Goal: Task Accomplishment & Management: Manage account settings

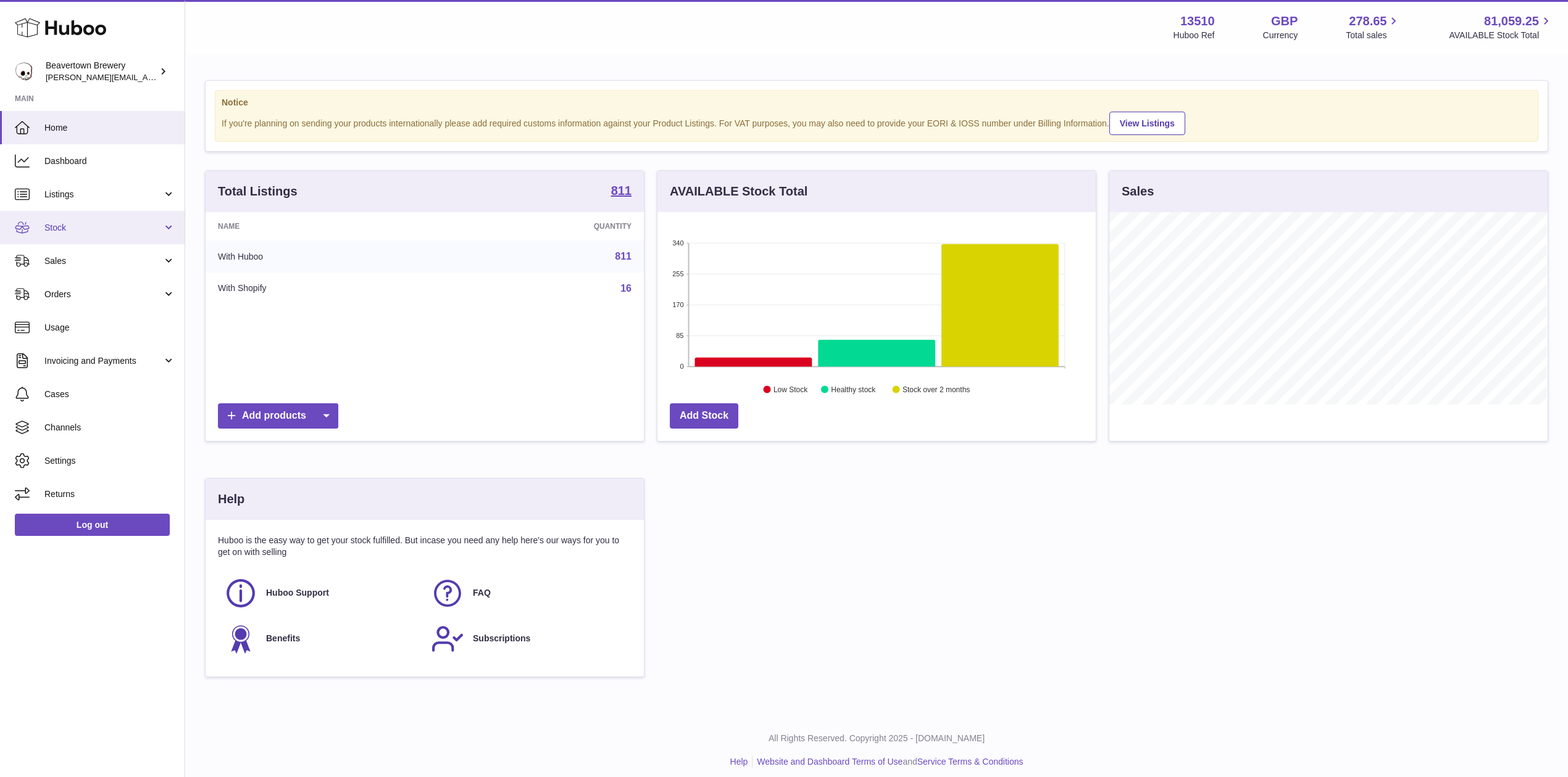
scroll to position [193, 437]
click at [89, 220] on link "Stock" at bounding box center [92, 227] width 185 height 33
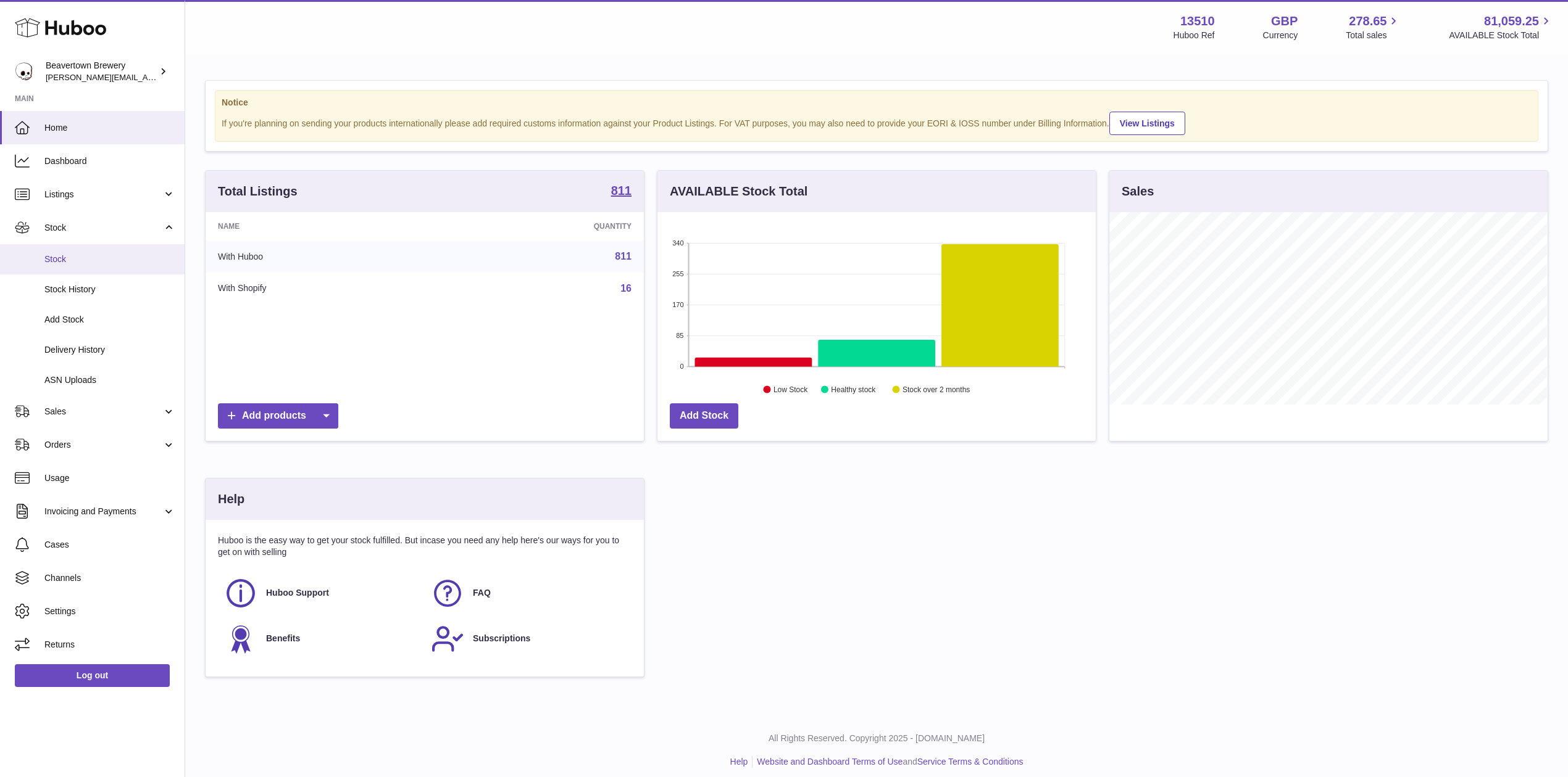
click at [89, 261] on span "Stock" at bounding box center [110, 259] width 131 height 12
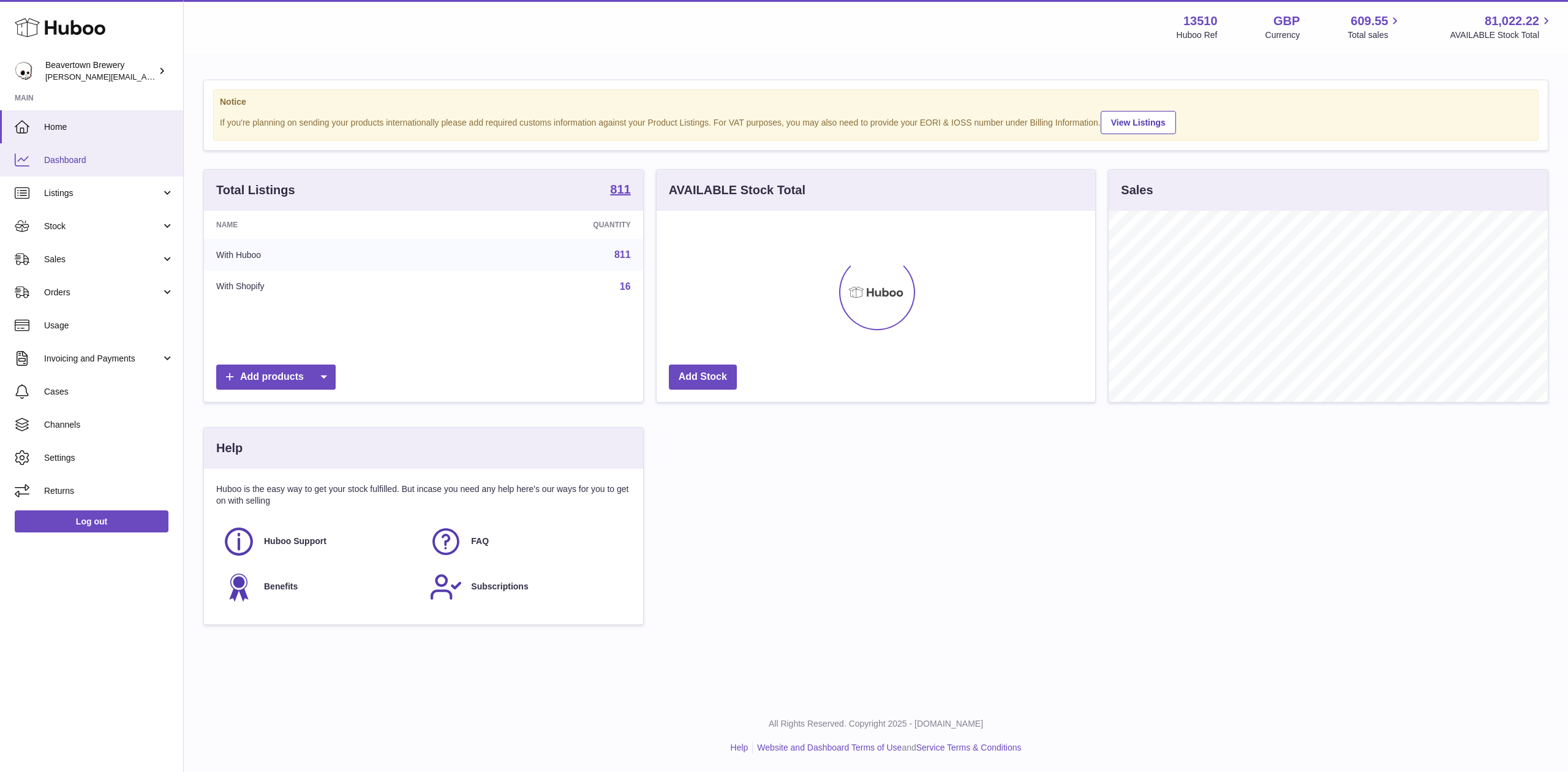
click at [66, 175] on link "Dashboard" at bounding box center [92, 159] width 183 height 33
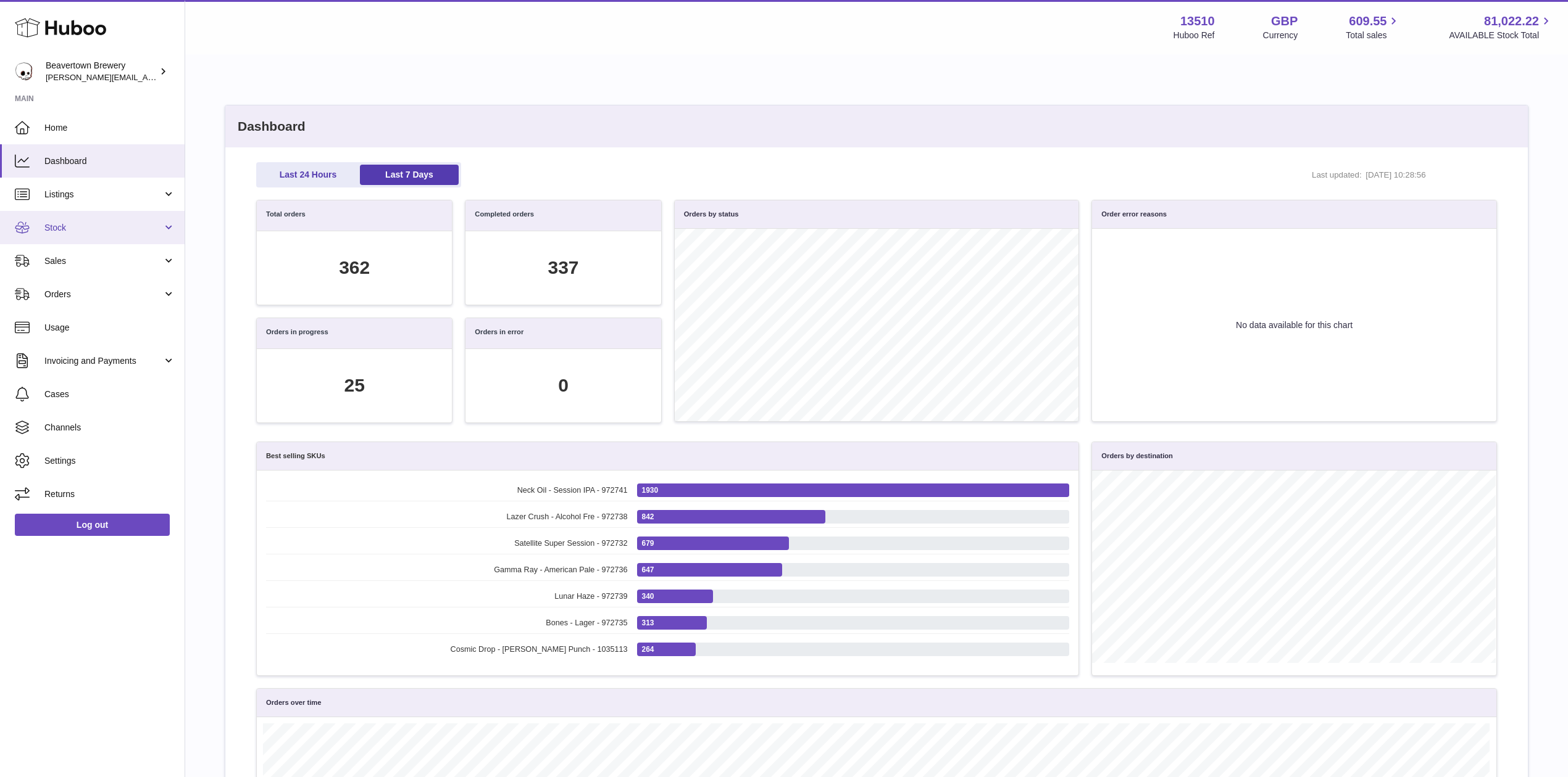
scroll to position [142, 1226]
click at [96, 266] on span "Sales" at bounding box center [103, 261] width 117 height 12
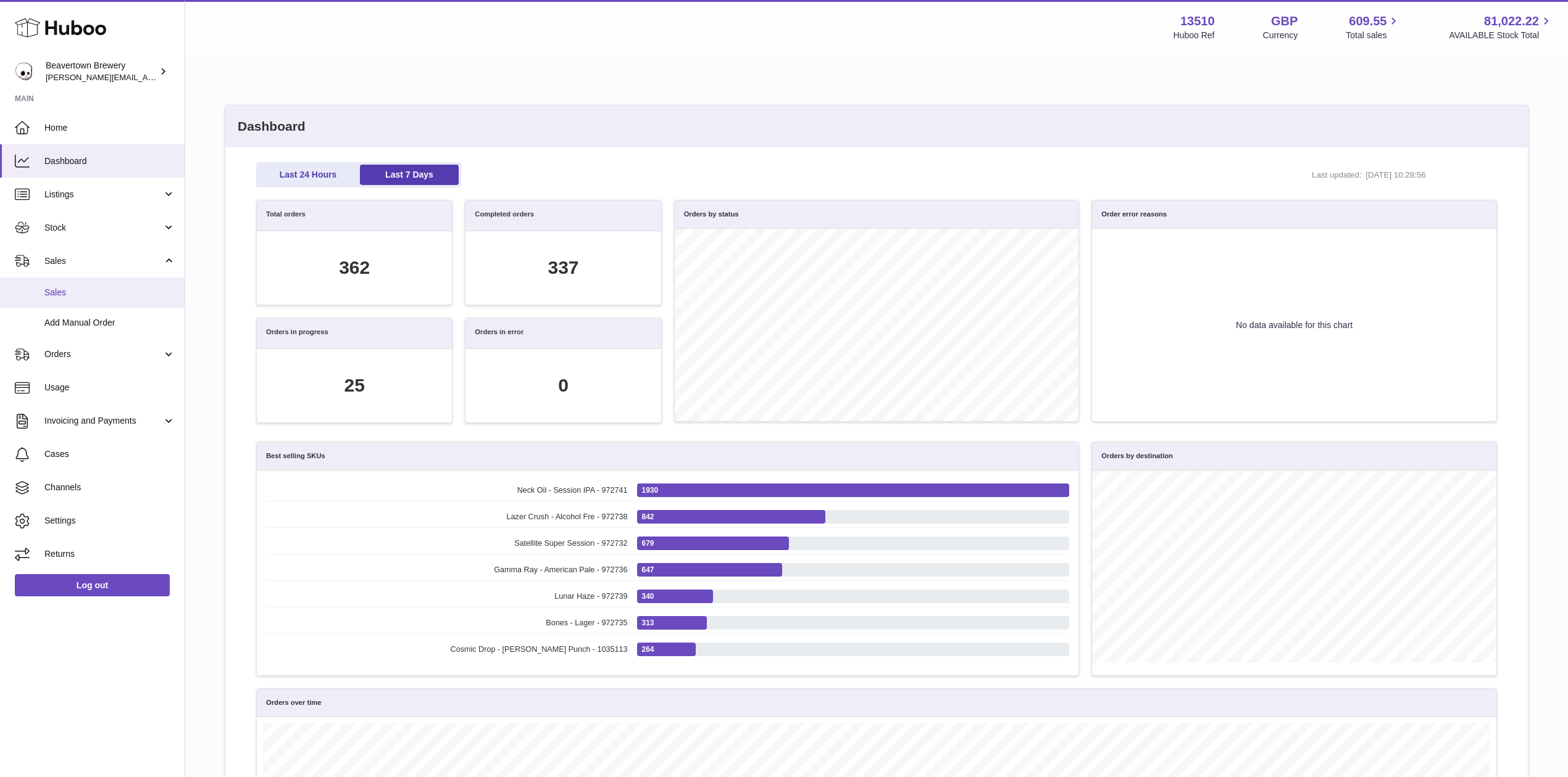
click at [99, 282] on link "Sales" at bounding box center [92, 293] width 185 height 30
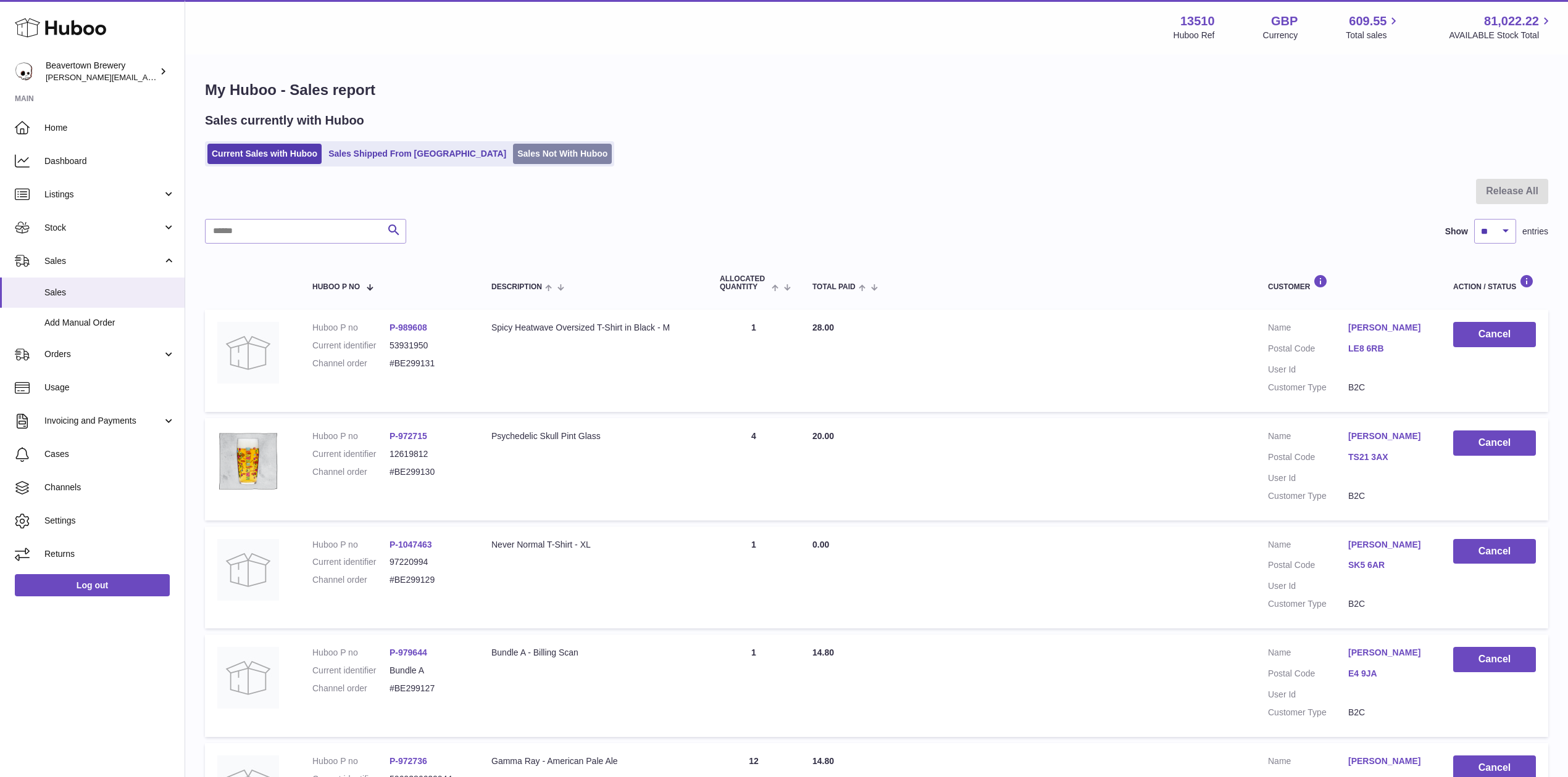
click at [513, 163] on link "Sales Not With Huboo" at bounding box center [562, 153] width 99 height 21
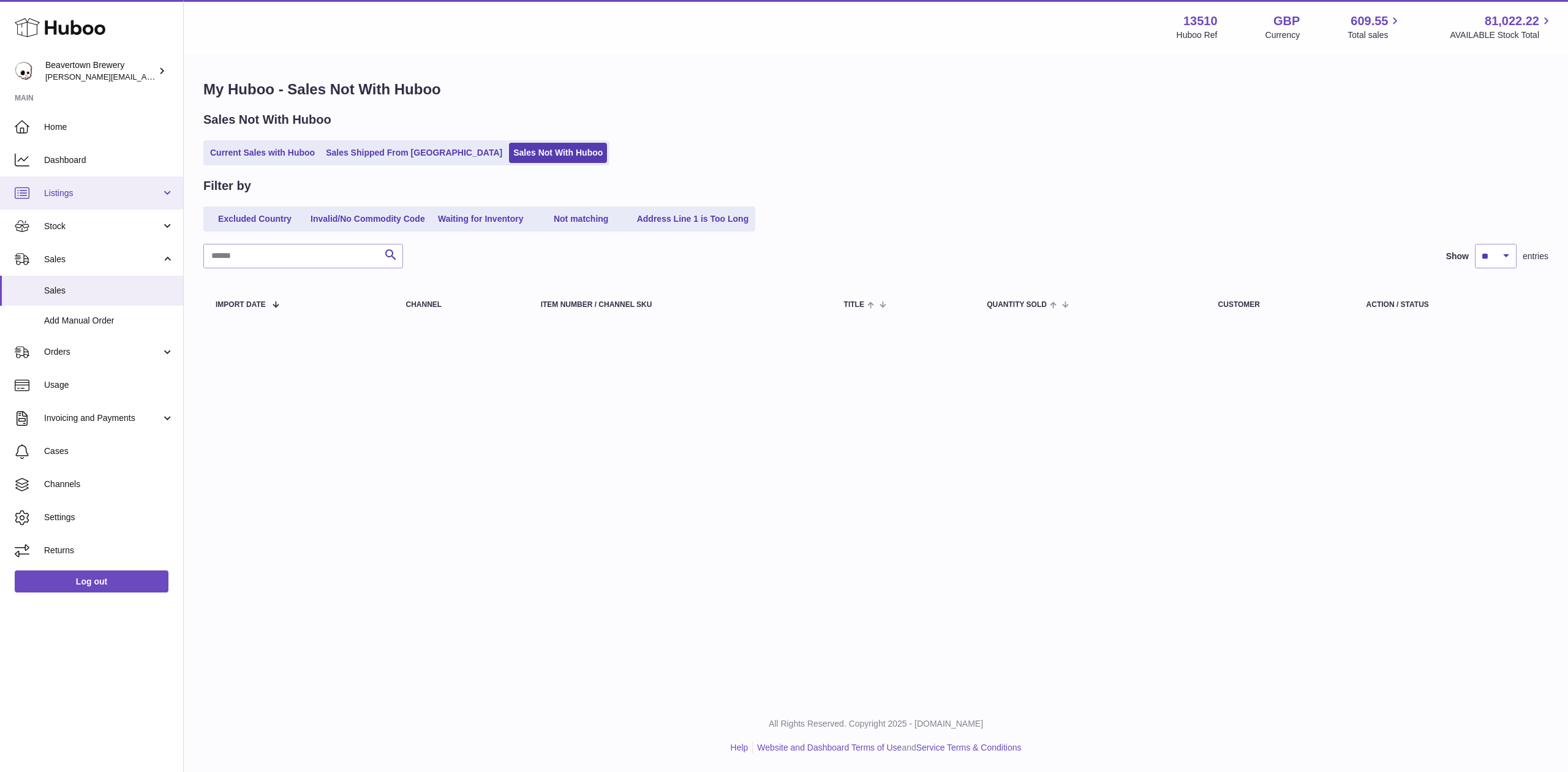
click at [62, 207] on link "Listings" at bounding box center [92, 192] width 183 height 33
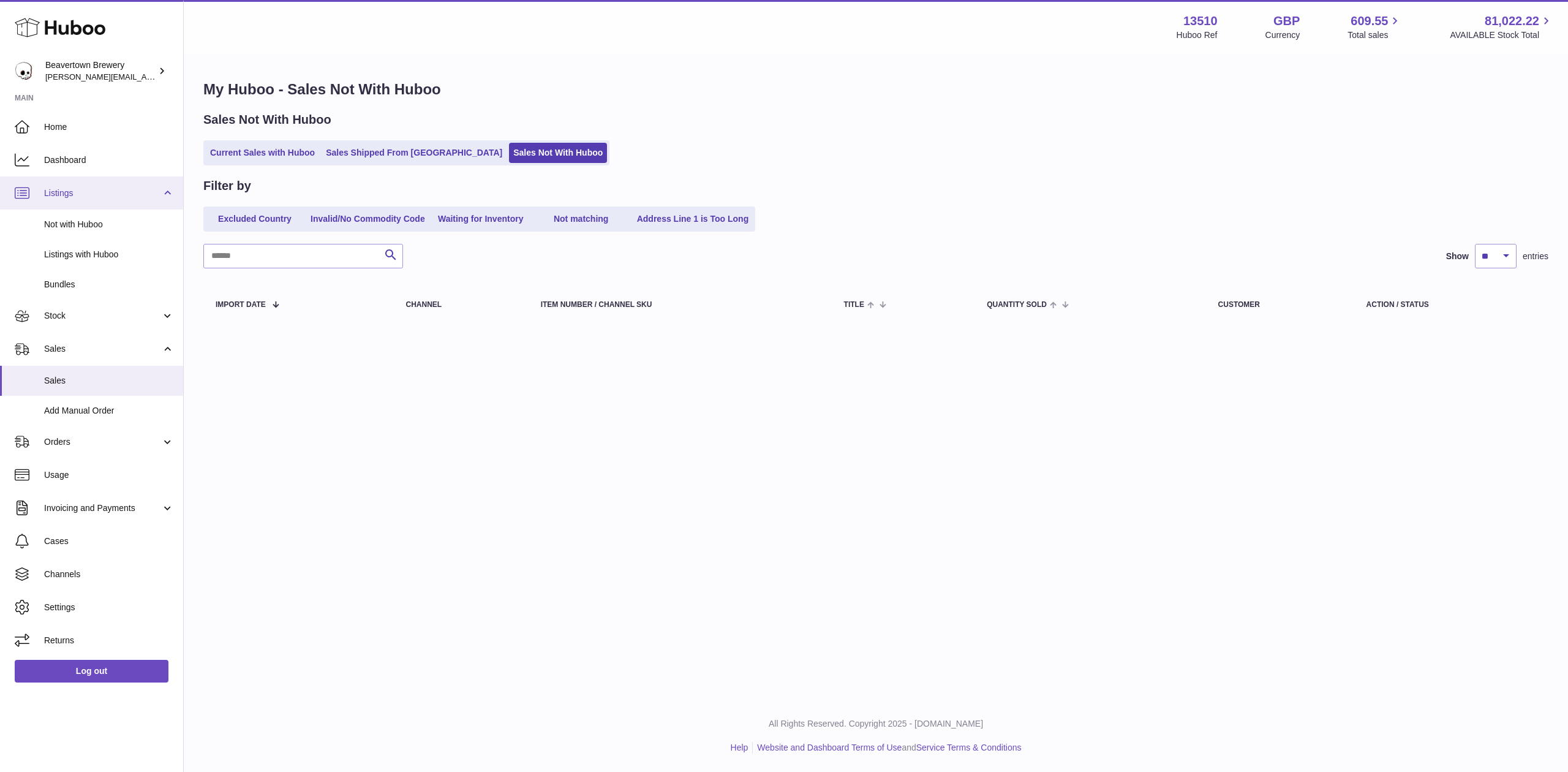
click at [55, 198] on span "Listings" at bounding box center [102, 193] width 117 height 12
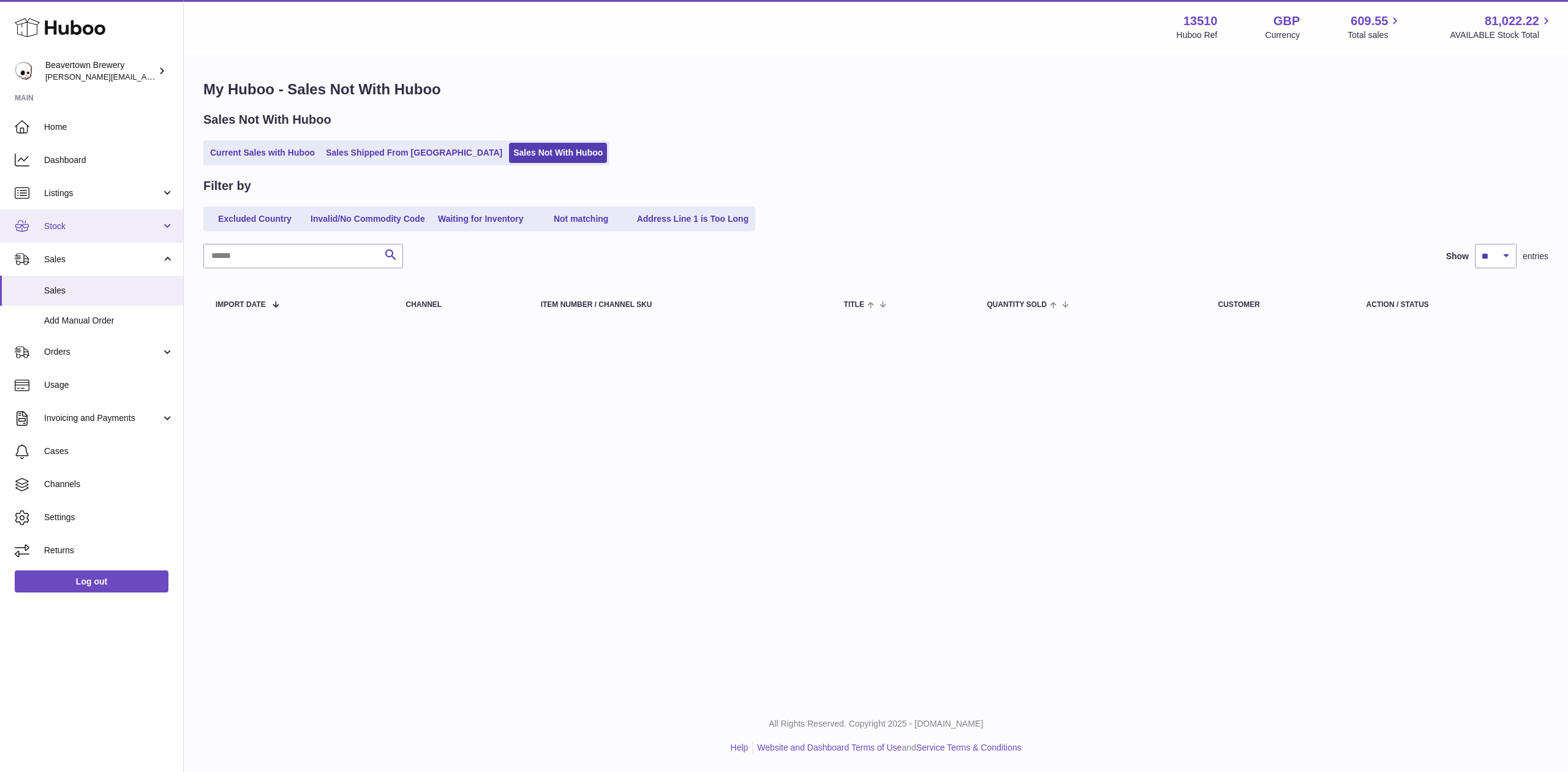
click at [69, 229] on span "Stock" at bounding box center [102, 226] width 117 height 12
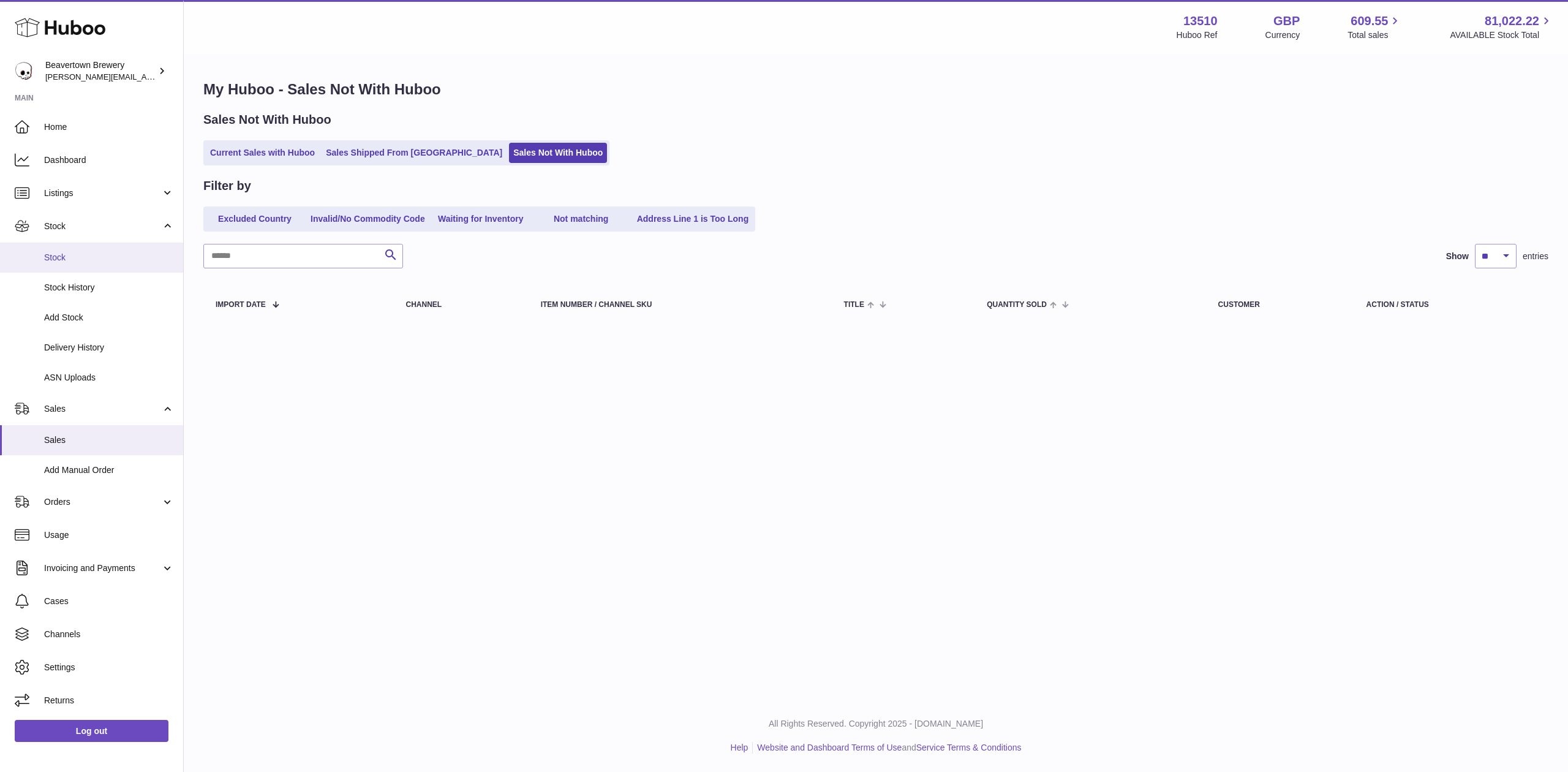
click at [77, 254] on span "Stock" at bounding box center [109, 257] width 130 height 12
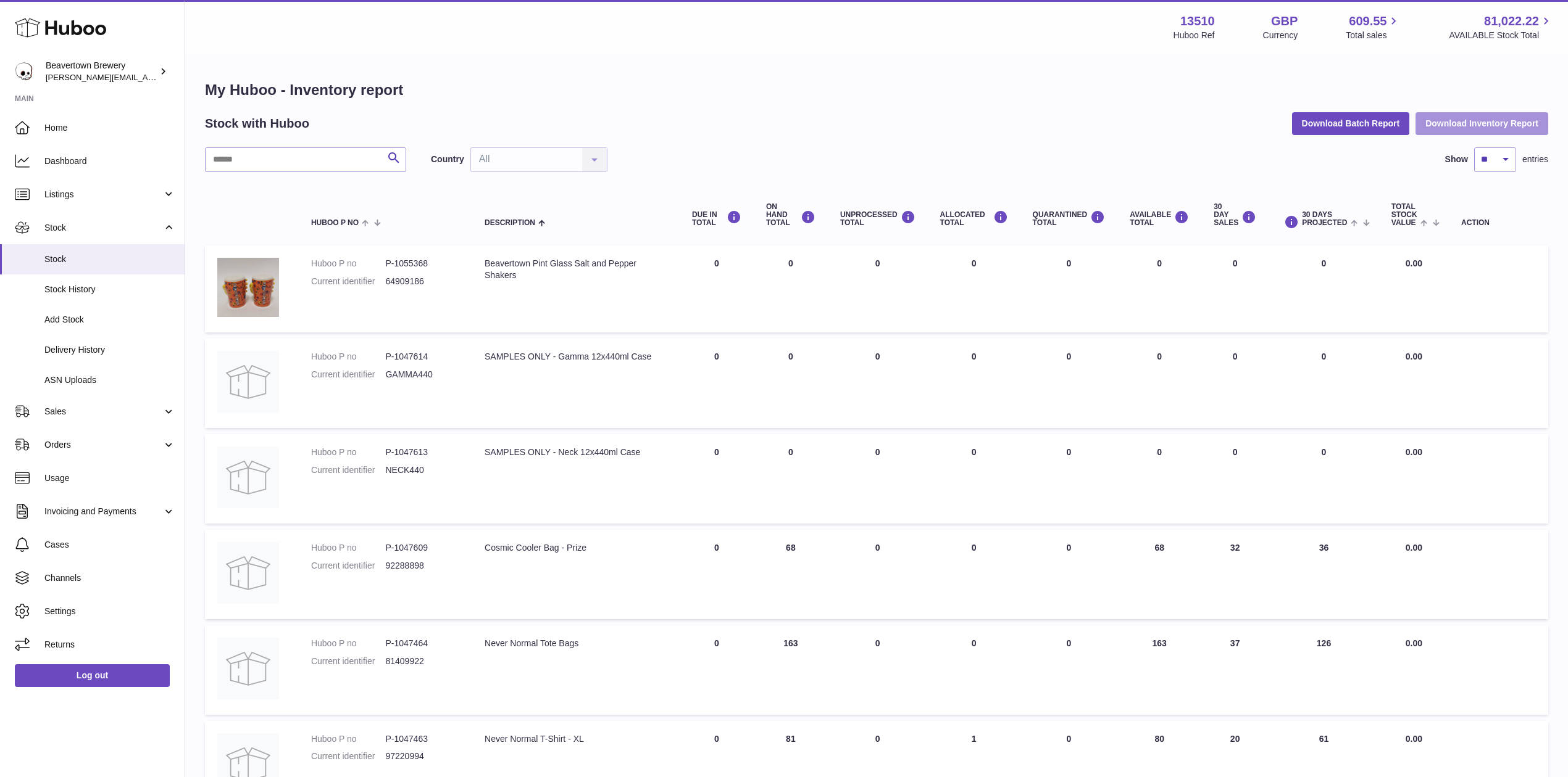
click at [1459, 129] on button "Download Inventory Report" at bounding box center [1481, 123] width 133 height 22
click at [1333, 122] on button "Download Batch Report" at bounding box center [1350, 123] width 117 height 22
click at [65, 378] on span "ASN Uploads" at bounding box center [110, 380] width 131 height 12
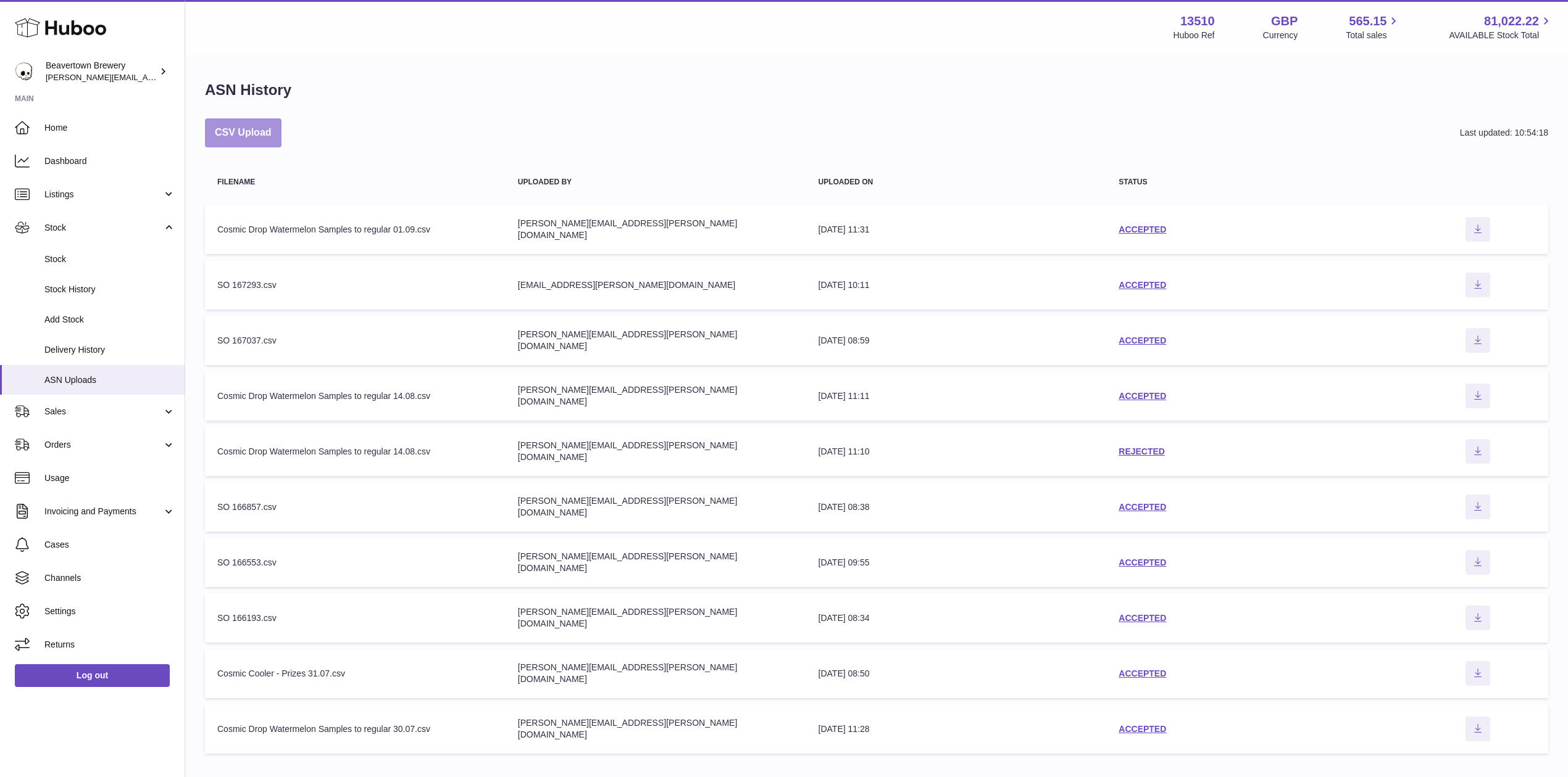
click at [215, 126] on button "CSV Upload" at bounding box center [243, 133] width 76 height 29
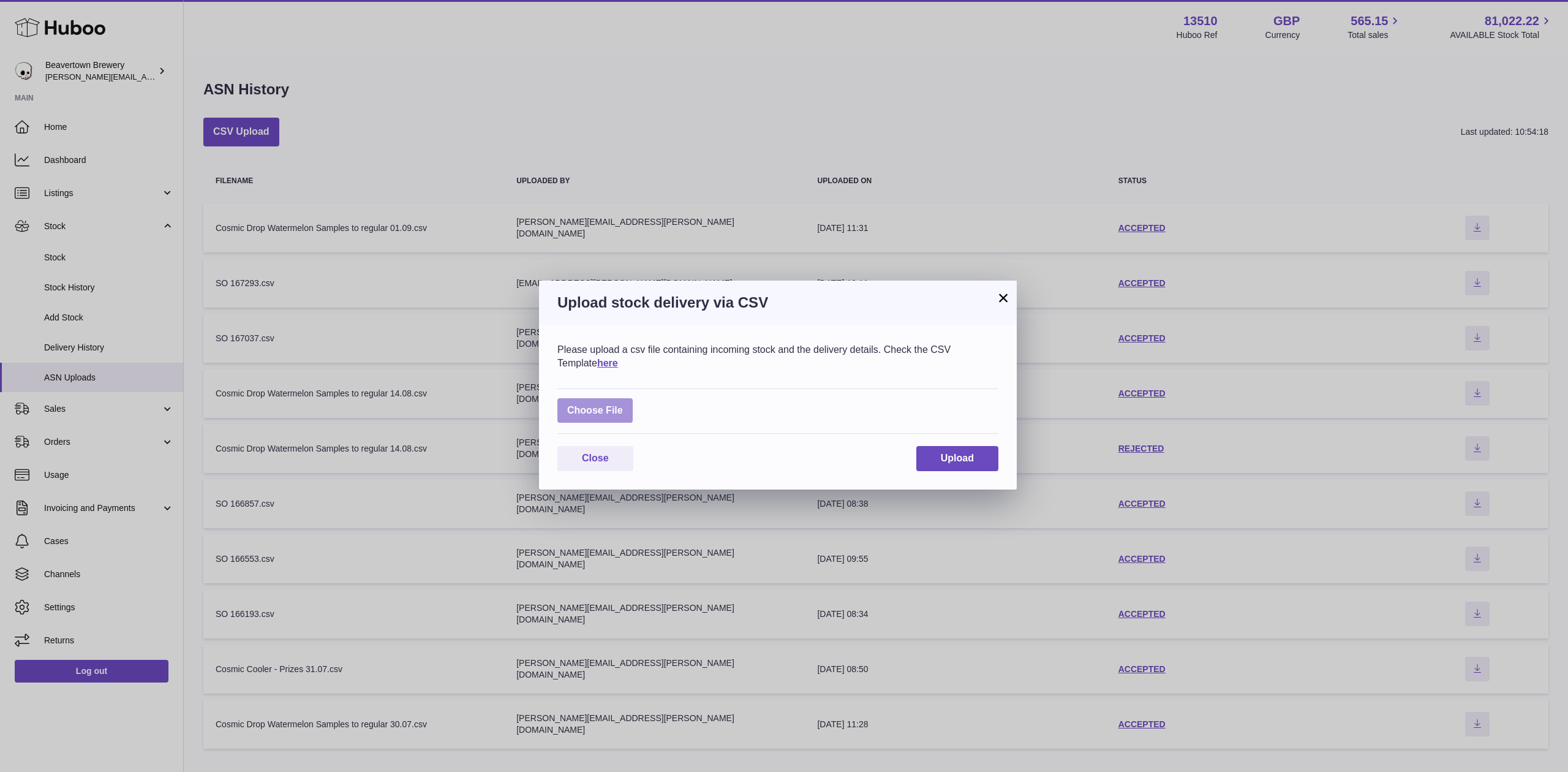
click at [588, 417] on label at bounding box center [594, 410] width 76 height 25
click at [623, 405] on input "file" at bounding box center [623, 404] width 1 height 1
type input "**********"
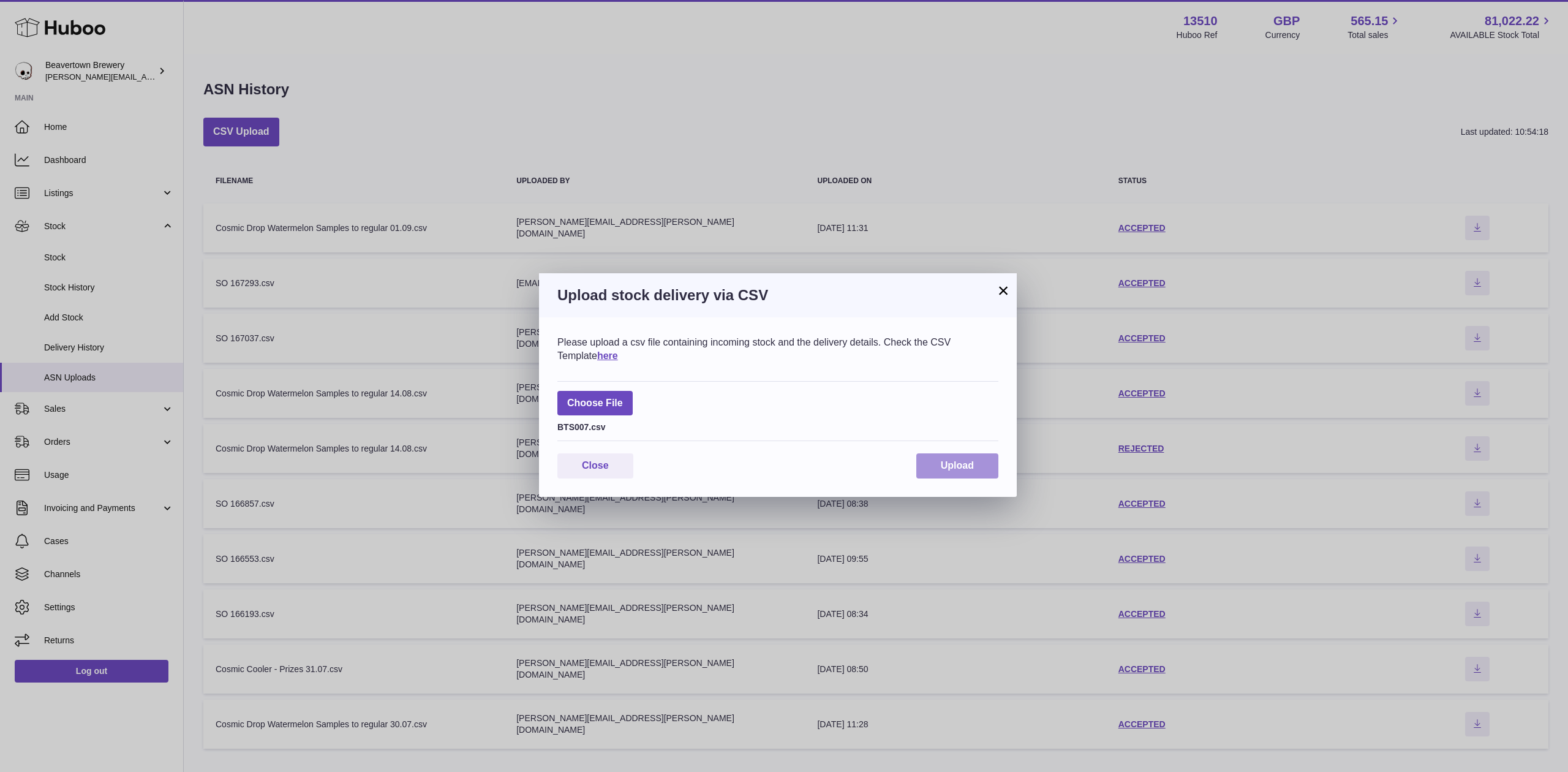
click at [960, 477] on button "Upload" at bounding box center [958, 466] width 82 height 25
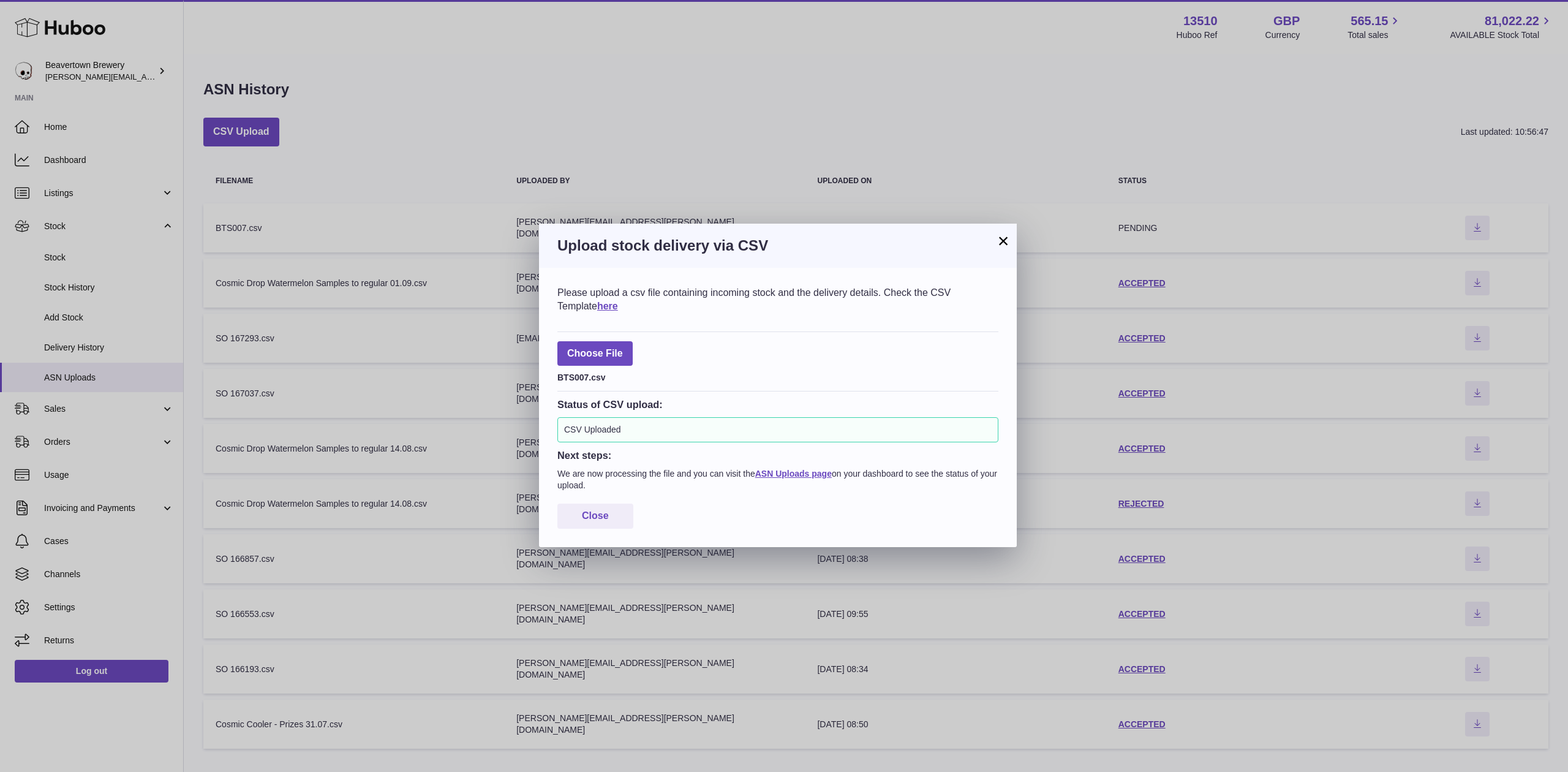
click at [996, 243] on button "×" at bounding box center [1003, 240] width 15 height 15
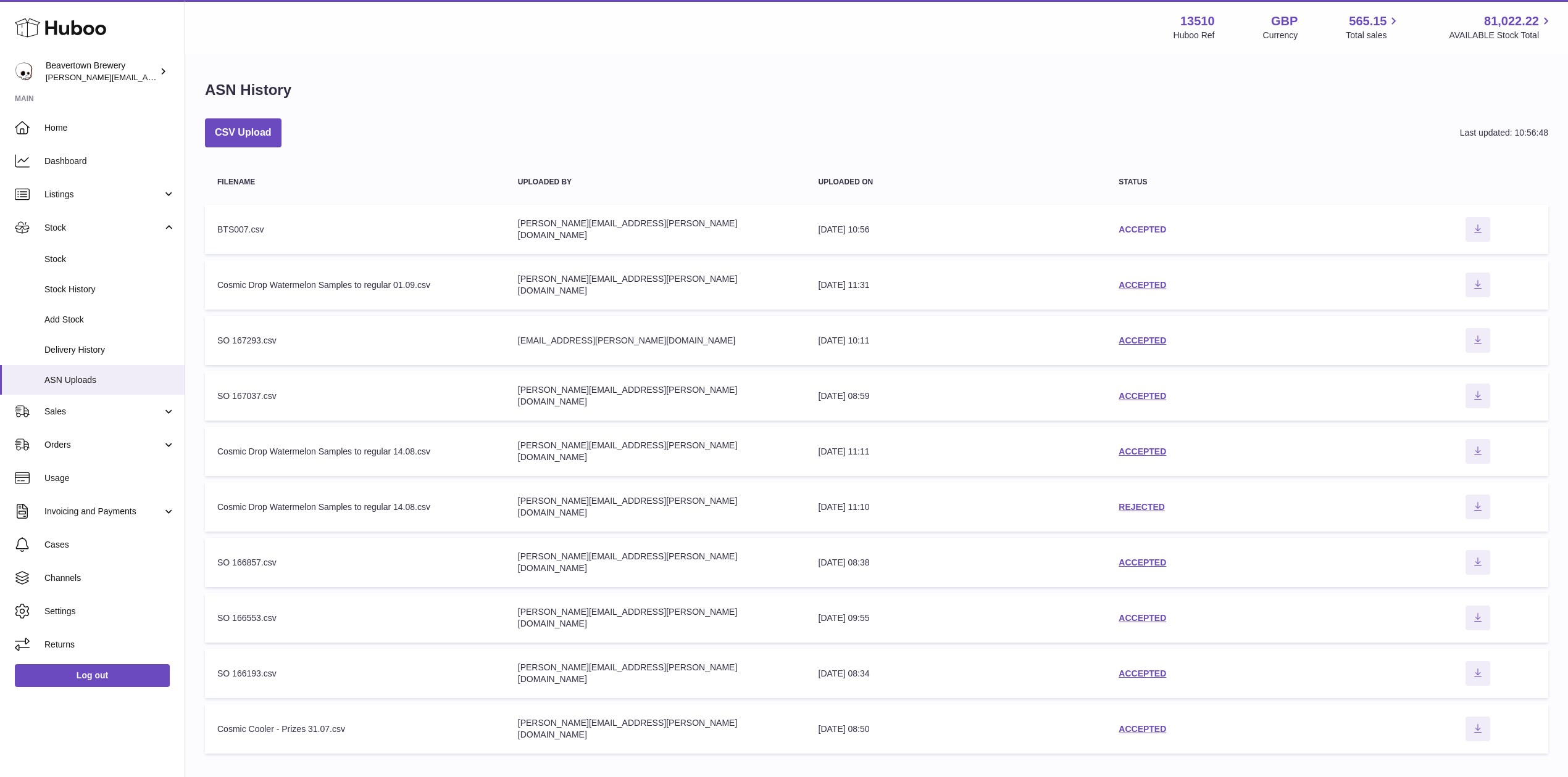
click at [1132, 229] on link "ACCEPTED" at bounding box center [1141, 229] width 48 height 10
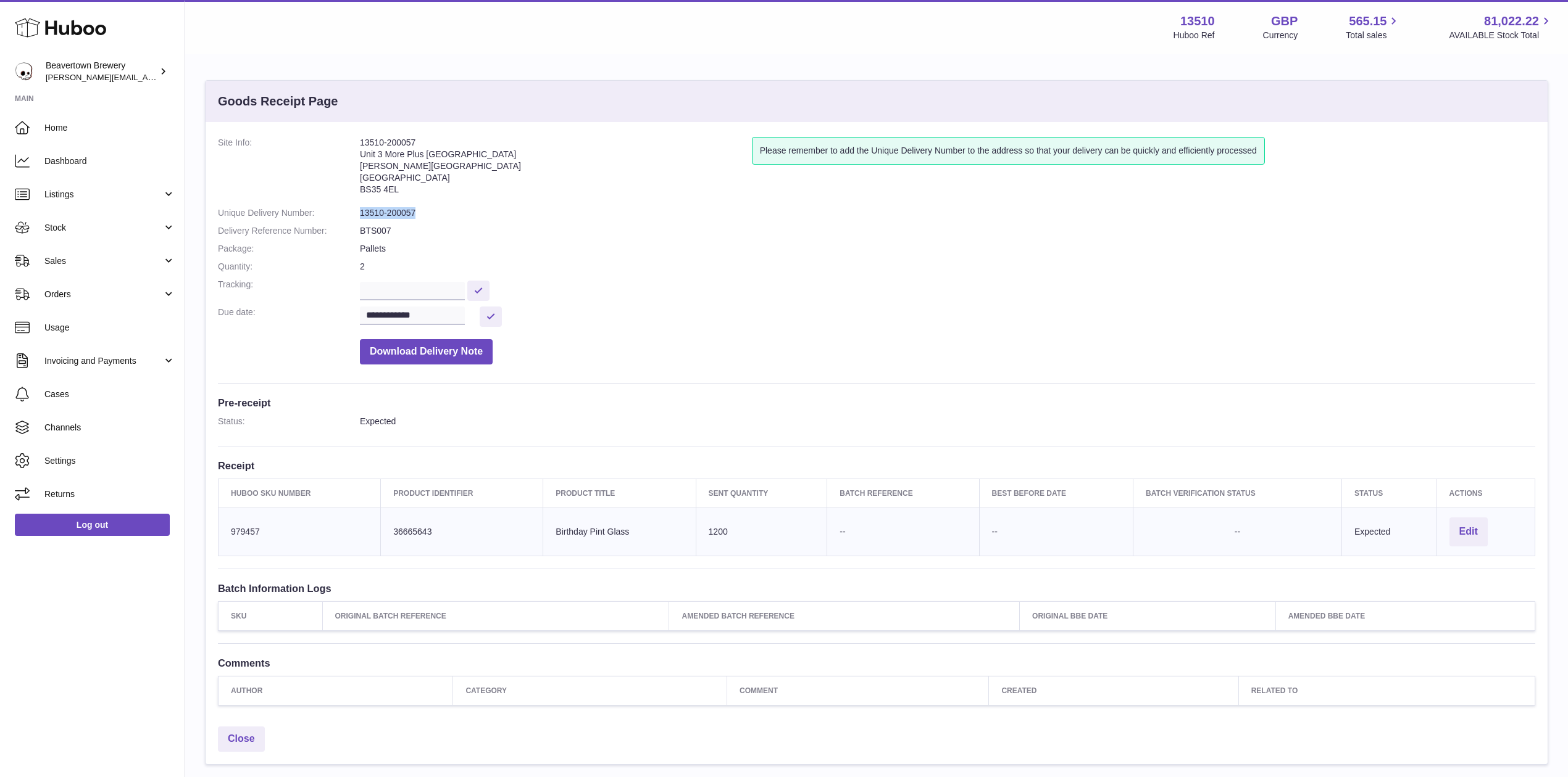
drag, startPoint x: 429, startPoint y: 213, endPoint x: 361, endPoint y: 215, distance: 68.0
click at [361, 215] on dd "13510-200057" at bounding box center [947, 212] width 1175 height 12
copy dd "13510-200057"
drag, startPoint x: 388, startPoint y: 232, endPoint x: 357, endPoint y: 229, distance: 31.1
click at [357, 229] on dl "**********" at bounding box center [876, 254] width 1317 height 234
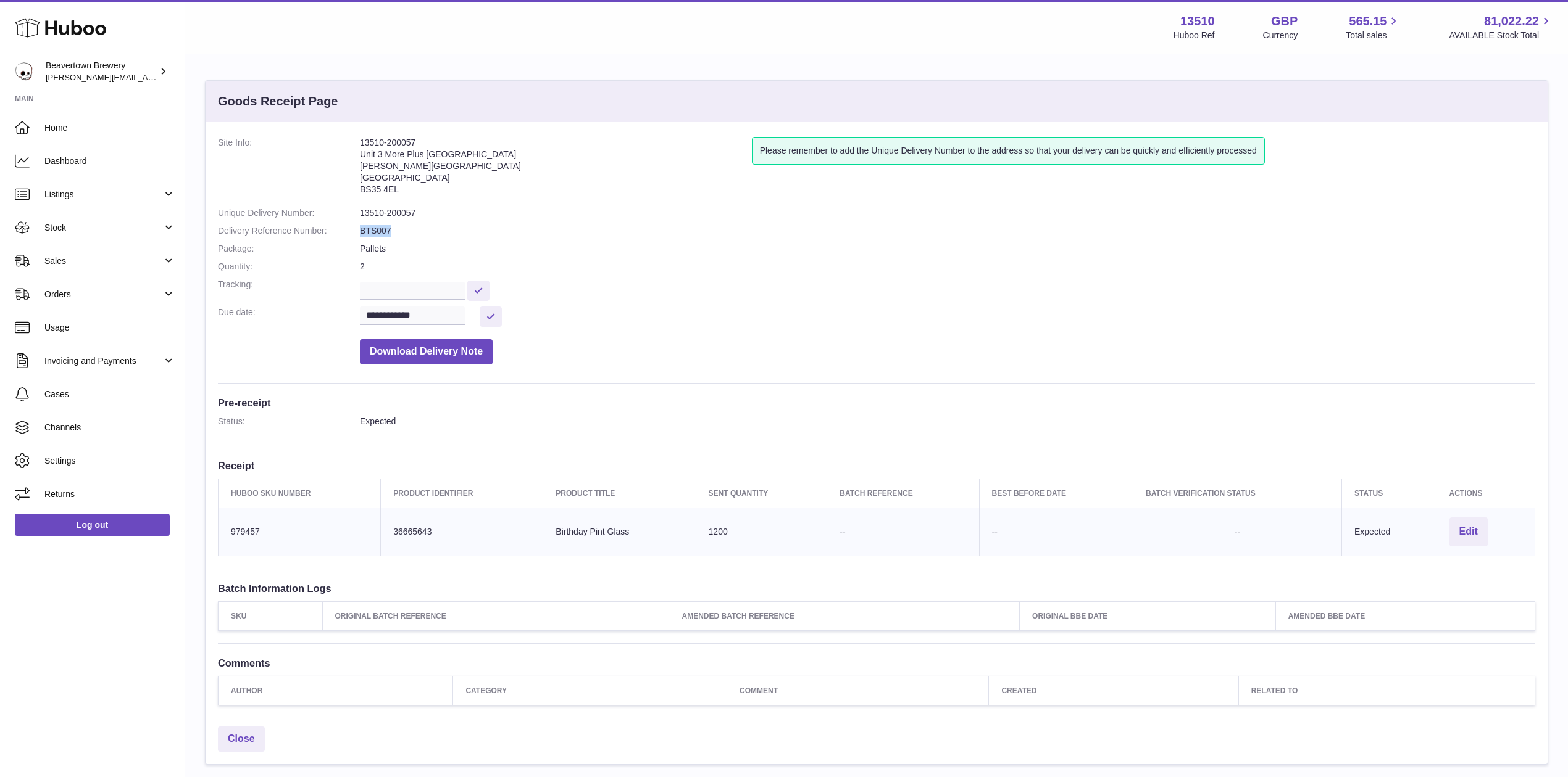
copy dl "BTS007"
